Goal: Use online tool/utility: Utilize a website feature to perform a specific function

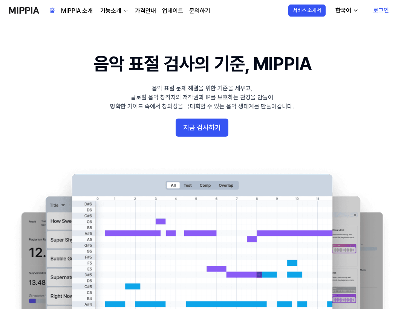
click at [374, 13] on link "로그인" at bounding box center [381, 10] width 28 height 21
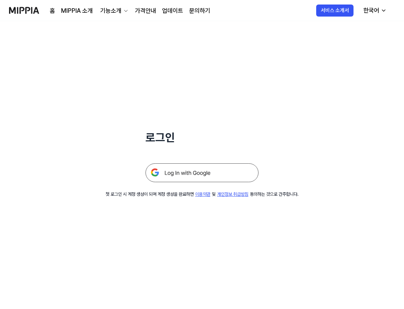
click at [170, 168] on img at bounding box center [201, 172] width 113 height 19
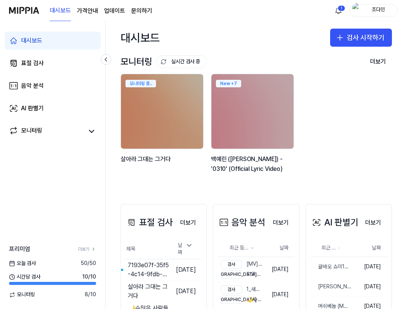
click at [60, 153] on div "대시보드 표절 검사 음악 분석 AI 판별기 모니터링 프리미엄 더보기 오늘 검사 50 / 50 시간당 검사 10 / 10 모니터링 8 / 10" at bounding box center [52, 165] width 105 height 288
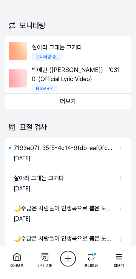
click at [119, 255] on icon at bounding box center [118, 256] width 11 height 11
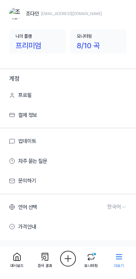
click at [16, 266] on div "대시보드" at bounding box center [17, 265] width 14 height 6
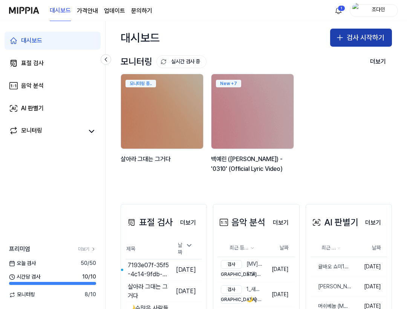
click at [366, 38] on button "검사 시작하기" at bounding box center [361, 38] width 62 height 18
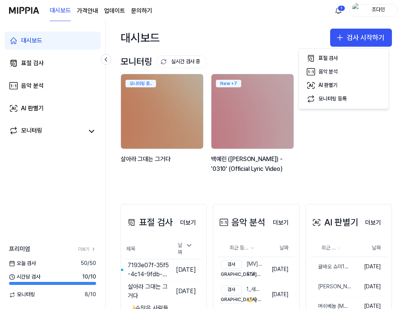
click at [107, 175] on div "모니터링 실시간 검사 중 더보기 모니터링 모니터링 중.. 살아라 그대는 그거다 New + 7 백예린 (Yerin Baek) - '0310' (…" at bounding box center [255, 121] width 301 height 135
click at [34, 74] on div "대시보드 표절 검사 음악 분석 AI 판별기 모니터링" at bounding box center [52, 86] width 105 height 130
click at [32, 88] on div "음악 분석" at bounding box center [32, 85] width 23 height 9
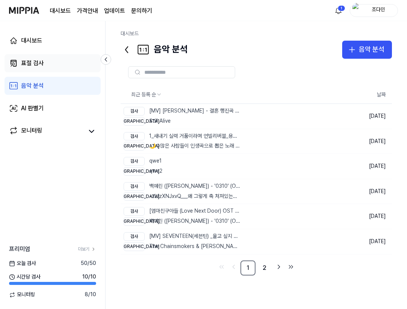
click at [32, 65] on div "표절 검사" at bounding box center [32, 63] width 23 height 9
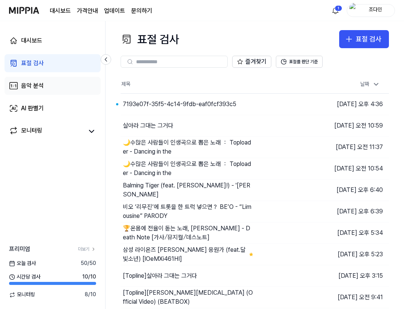
click at [30, 88] on div "음악 분석" at bounding box center [32, 85] width 23 height 9
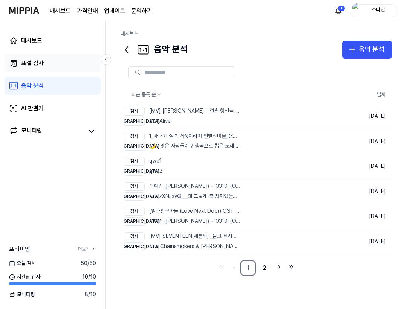
click at [35, 64] on div "표절 검사" at bounding box center [32, 63] width 23 height 9
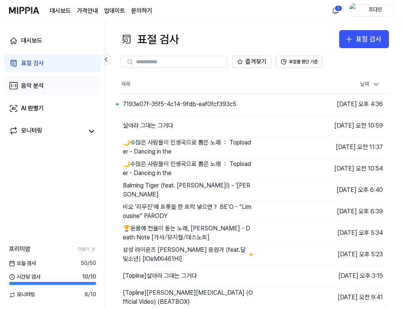
click at [34, 87] on div "음악 분석" at bounding box center [32, 85] width 23 height 9
